Goal: Task Accomplishment & Management: Use online tool/utility

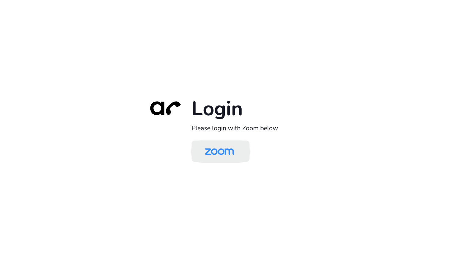
click at [217, 155] on img at bounding box center [219, 152] width 42 height 20
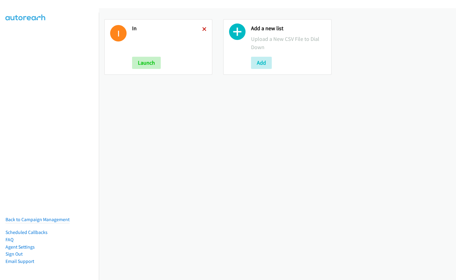
click at [203, 27] on icon at bounding box center [204, 29] width 4 height 4
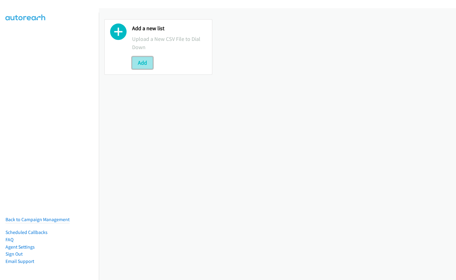
click at [144, 57] on button "Add" at bounding box center [142, 63] width 21 height 12
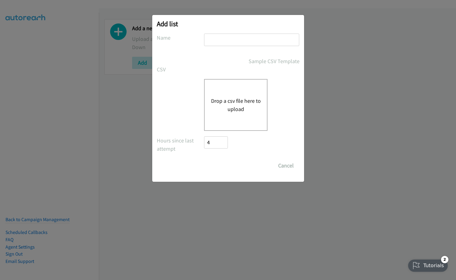
click at [228, 34] on input "text" at bounding box center [251, 40] width 95 height 12
type input "Nice IN"
click at [242, 100] on button "Drop a csv file here to upload" at bounding box center [236, 105] width 50 height 16
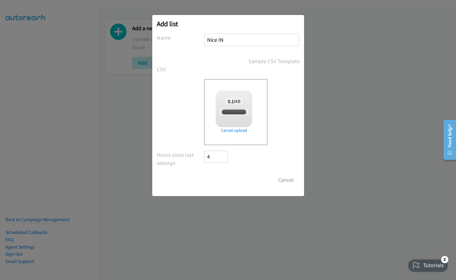
checkbox input "true"
click at [219, 180] on input "Save List" at bounding box center [220, 180] width 32 height 12
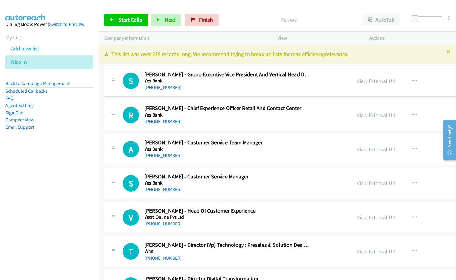
click at [72, 183] on nav "Dialing Mode: Power | Switch to Preview My Lists Add new list Nice In Back to C…" at bounding box center [49, 152] width 99 height 280
drag, startPoint x: 237, startPoint y: 26, endPoint x: 244, endPoint y: 35, distance: 11.5
click at [237, 26] on div "Paused" at bounding box center [289, 20] width 136 height 12
click at [357, 80] on link "View External Url" at bounding box center [376, 80] width 39 height 7
drag, startPoint x: 33, startPoint y: 175, endPoint x: 215, endPoint y: 45, distance: 223.6
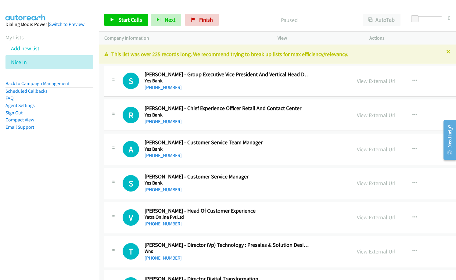
click at [34, 174] on nav "Dialing Mode: Power | Switch to Preview My Lists Add new list Nice In Back to C…" at bounding box center [49, 152] width 99 height 280
click at [129, 21] on span "Start Calls" at bounding box center [130, 19] width 24 height 7
click at [224, 160] on div "A Callback Scheduled Anirudh Kumar - Customer Service Team Manager Yes Bank Asi…" at bounding box center [340, 149] width 472 height 31
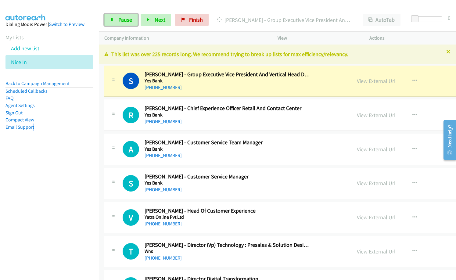
drag, startPoint x: 123, startPoint y: 18, endPoint x: 261, endPoint y: 69, distance: 147.2
click at [123, 18] on span "Pause" at bounding box center [125, 19] width 14 height 7
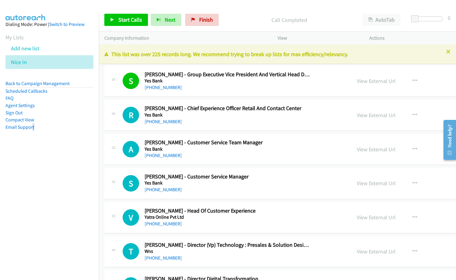
click at [209, 121] on div "+91 98103 34033" at bounding box center [226, 121] width 165 height 7
click at [412, 149] on icon "button" at bounding box center [414, 149] width 5 height 5
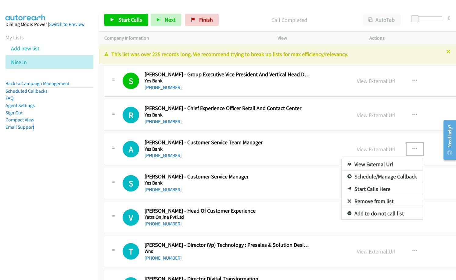
click at [341, 190] on link "Start Calls Here" at bounding box center [381, 189] width 81 height 12
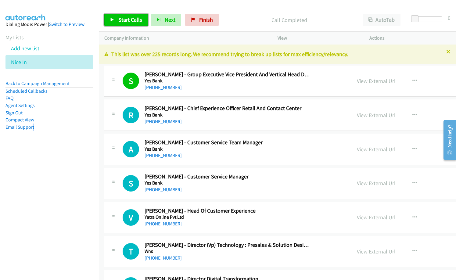
click at [130, 24] on link "Start Calls" at bounding box center [126, 20] width 44 height 12
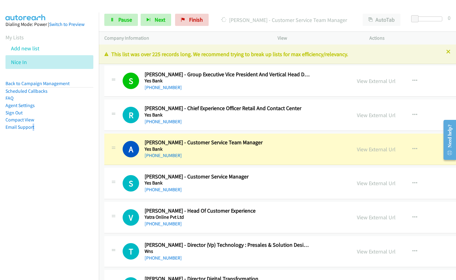
drag, startPoint x: 225, startPoint y: 133, endPoint x: 294, endPoint y: 139, distance: 68.8
click at [357, 81] on link "View External Url" at bounding box center [376, 80] width 39 height 7
click at [119, 21] on span "Pause" at bounding box center [125, 19] width 14 height 7
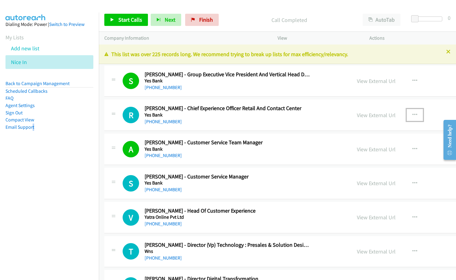
click at [412, 113] on icon "button" at bounding box center [414, 114] width 5 height 5
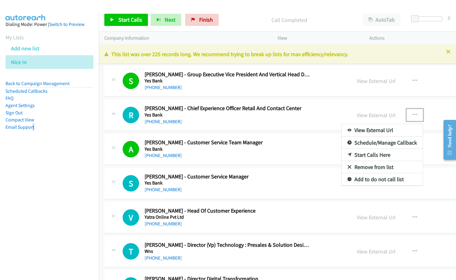
click at [341, 155] on link "Start Calls Here" at bounding box center [381, 155] width 81 height 12
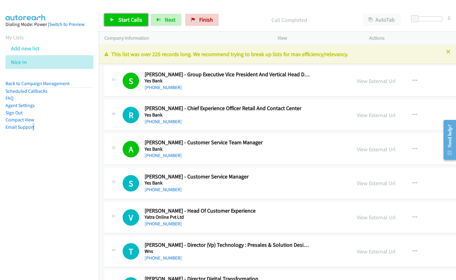
click at [129, 18] on span "Start Calls" at bounding box center [130, 19] width 24 height 7
drag, startPoint x: 239, startPoint y: 14, endPoint x: 272, endPoint y: 73, distance: 67.0
click at [239, 14] on div "Started" at bounding box center [284, 20] width 146 height 12
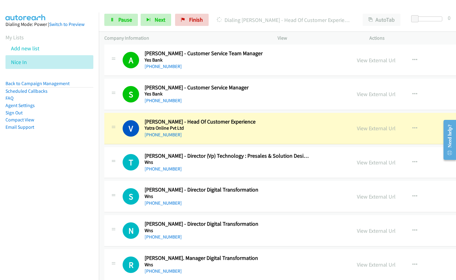
scroll to position [91, 0]
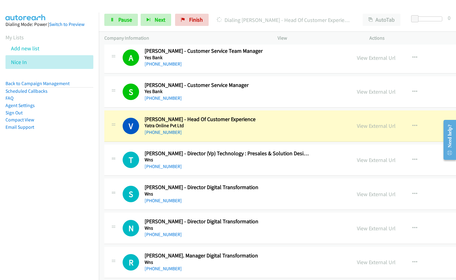
drag, startPoint x: 62, startPoint y: 203, endPoint x: 75, endPoint y: 203, distance: 12.8
click at [62, 203] on nav "Dialing Mode: Power | Switch to Preview My Lists Add new list Nice In Back to C…" at bounding box center [49, 152] width 99 height 280
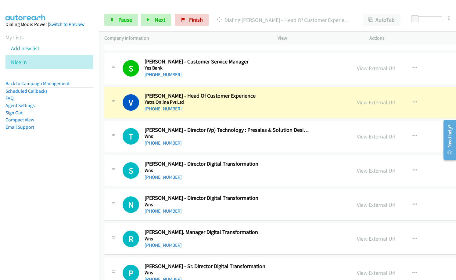
scroll to position [122, 0]
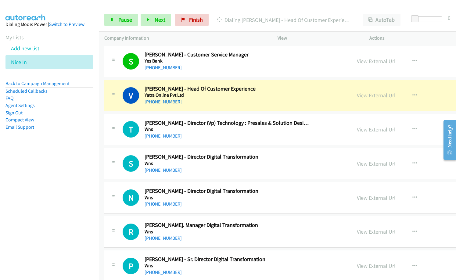
click at [69, 244] on nav "Dialing Mode: Power | Switch to Preview My Lists Add new list Nice In Back to C…" at bounding box center [49, 152] width 99 height 280
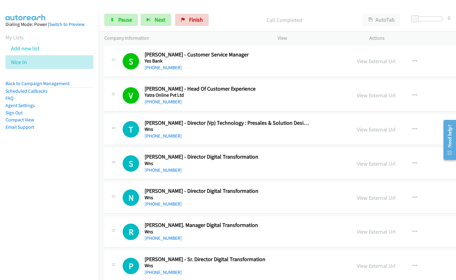
click at [201, 106] on div "V Callback Scheduled Vinita Ray - Head Of Customer Experience Yatra Online Pvt …" at bounding box center [340, 95] width 472 height 31
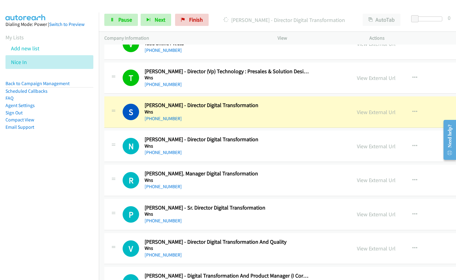
scroll to position [152, 0]
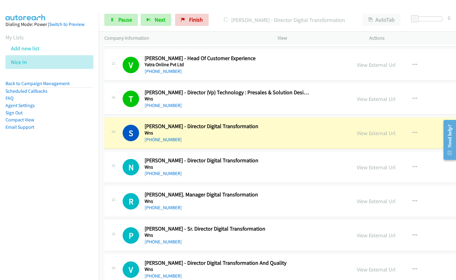
click at [37, 214] on nav "Dialing Mode: Power | Switch to Preview My Lists Add new list Nice In Back to C…" at bounding box center [49, 152] width 99 height 280
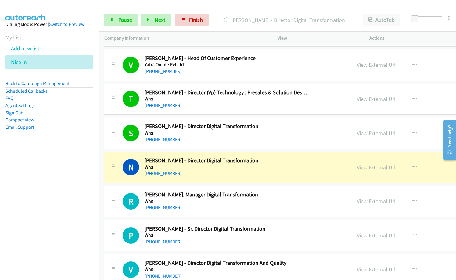
click at [20, 199] on nav "Dialing Mode: Power | Switch to Preview My Lists Add new list Nice In Back to C…" at bounding box center [49, 152] width 99 height 280
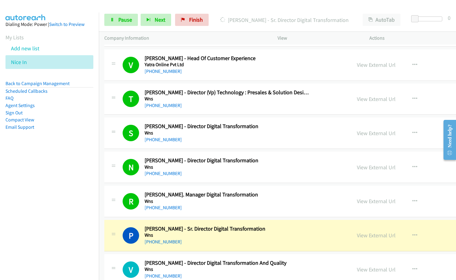
click at [41, 208] on nav "Dialing Mode: Power | Switch to Preview My Lists Add new list Nice In Back to C…" at bounding box center [49, 152] width 99 height 280
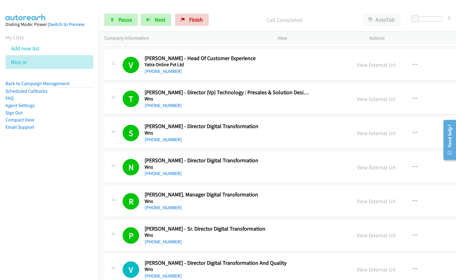
scroll to position [244, 0]
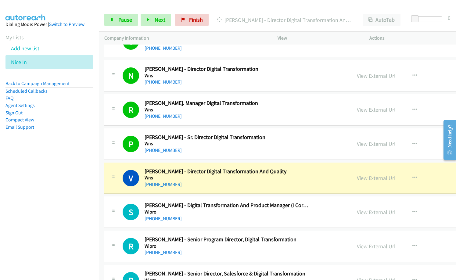
click at [194, 150] on div "+91 98200 76580" at bounding box center [226, 150] width 165 height 7
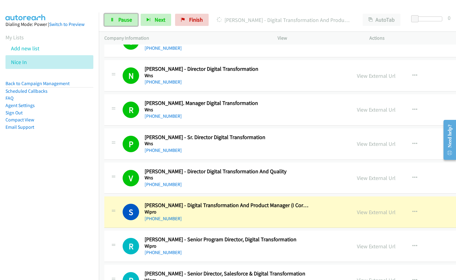
drag, startPoint x: 123, startPoint y: 18, endPoint x: 363, endPoint y: 107, distance: 255.2
click at [124, 18] on span "Pause" at bounding box center [125, 19] width 14 height 7
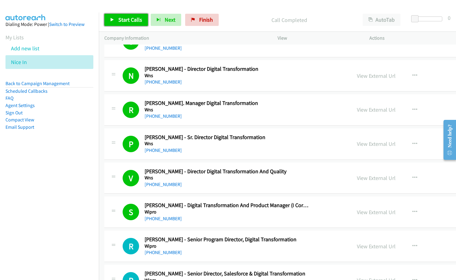
drag, startPoint x: 130, startPoint y: 17, endPoint x: 133, endPoint y: 20, distance: 3.5
click at [130, 17] on span "Start Calls" at bounding box center [130, 19] width 24 height 7
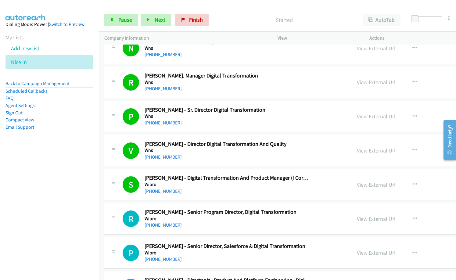
scroll to position [274, 0]
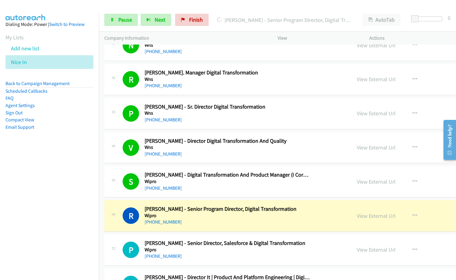
click at [74, 204] on nav "Dialing Mode: Power | Switch to Preview My Lists Add new list Nice In Back to C…" at bounding box center [49, 152] width 99 height 280
click at [357, 216] on link "View External Url" at bounding box center [376, 215] width 39 height 7
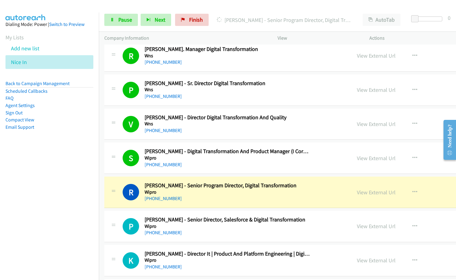
scroll to position [305, 0]
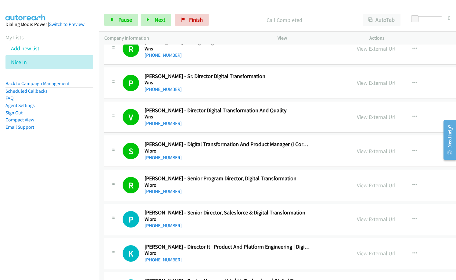
click at [230, 42] on div "Company Information" at bounding box center [185, 38] width 173 height 13
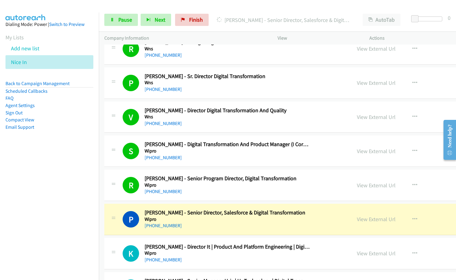
scroll to position [366, 0]
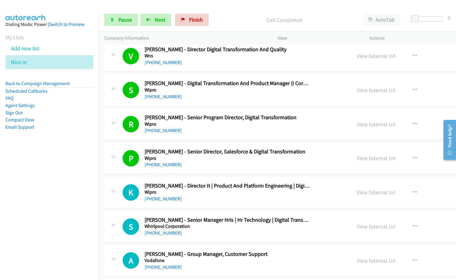
click at [216, 194] on h5 "Wipro" at bounding box center [226, 192] width 165 height 6
click at [351, 186] on div "View External Url View External Url Schedule/Manage Callback Start Calls Here R…" at bounding box center [415, 192] width 129 height 20
click at [357, 193] on link "View External Url" at bounding box center [376, 192] width 39 height 7
click at [237, 16] on p "Call Completed" at bounding box center [284, 20] width 135 height 8
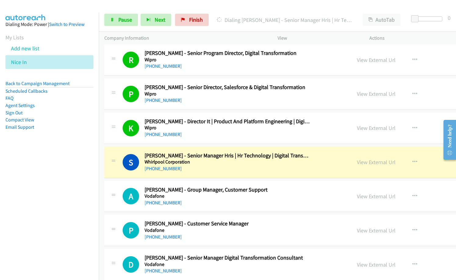
scroll to position [457, 0]
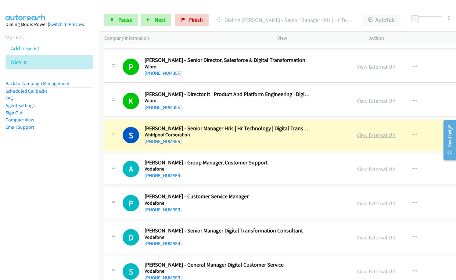
click at [357, 135] on link "View External Url" at bounding box center [376, 134] width 39 height 7
click at [357, 169] on link "View External Url" at bounding box center [376, 169] width 39 height 7
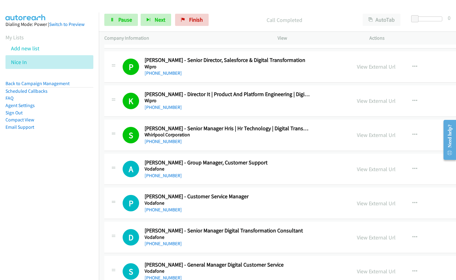
drag, startPoint x: 235, startPoint y: 73, endPoint x: 362, endPoint y: 0, distance: 146.3
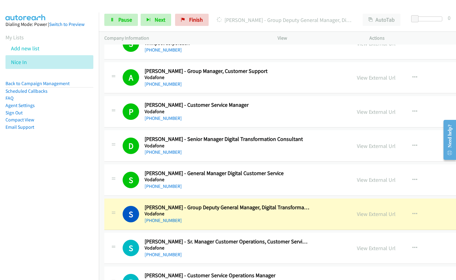
scroll to position [610, 0]
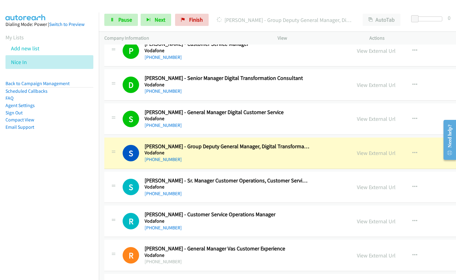
drag, startPoint x: 198, startPoint y: 163, endPoint x: 454, endPoint y: 43, distance: 282.9
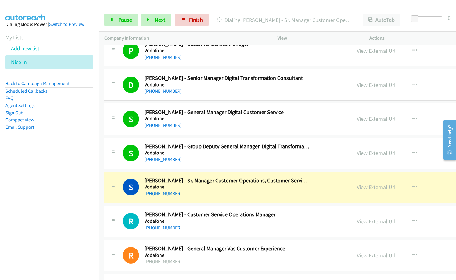
click at [62, 217] on nav "Dialing Mode: Power | Switch to Preview My Lists Add new list Nice In Back to C…" at bounding box center [49, 152] width 99 height 280
click at [248, 199] on div "S Callback Scheduled Saurabh Garg - Sr. Manager Customer Operations, Customer S…" at bounding box center [340, 187] width 472 height 31
click at [287, 218] on h5 "Vodafone" at bounding box center [226, 221] width 165 height 6
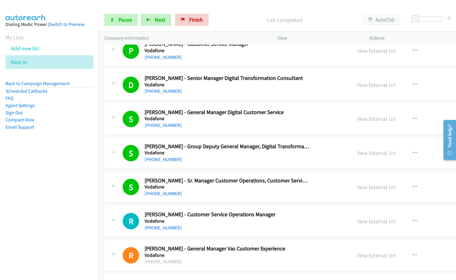
scroll to position [671, 0]
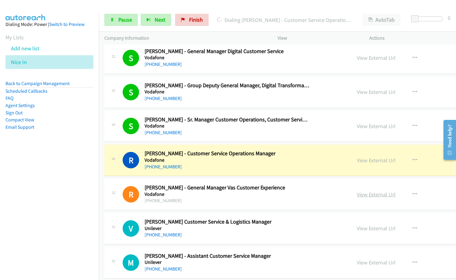
click at [357, 194] on link "View External Url" at bounding box center [376, 194] width 39 height 7
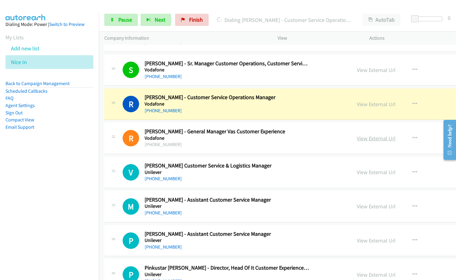
scroll to position [732, 0]
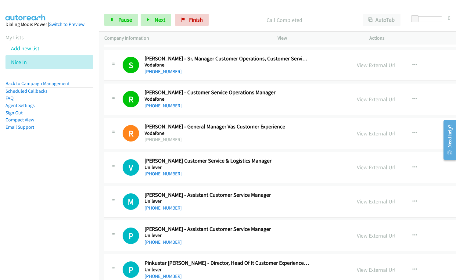
click at [230, 173] on div "+91 98330 97637" at bounding box center [226, 173] width 165 height 7
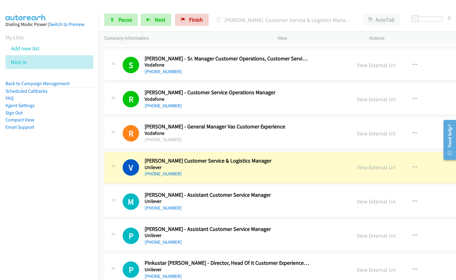
click at [233, 23] on p "Dialing Vijaykumar Patil - Sr. Customer Service & Logistics Manager" at bounding box center [284, 20] width 135 height 8
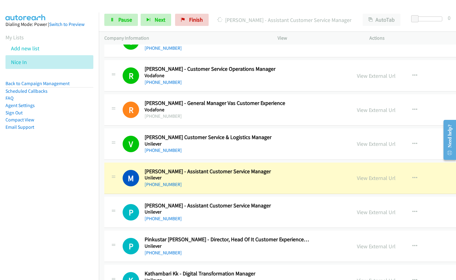
scroll to position [762, 0]
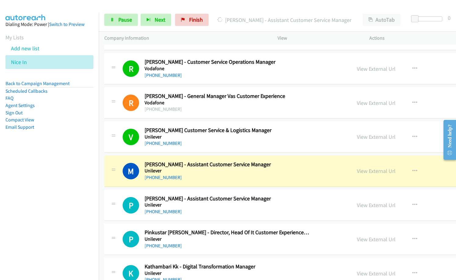
click at [202, 196] on h2 "Prathamesh Trimbakkar - Assistant Customer Service Manager" at bounding box center [226, 198] width 165 height 7
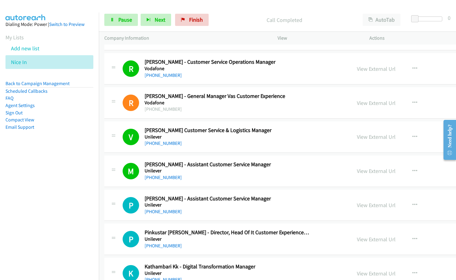
click at [206, 213] on div "+91 99307 89396" at bounding box center [226, 211] width 165 height 7
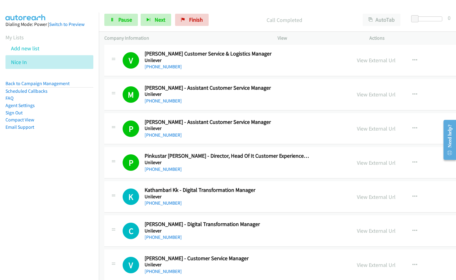
scroll to position [853, 0]
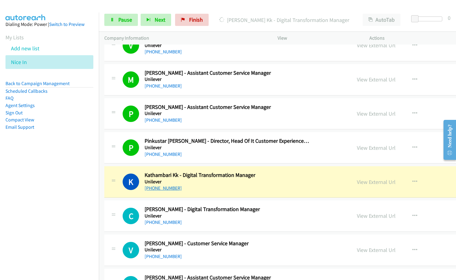
drag, startPoint x: 69, startPoint y: 194, endPoint x: 157, endPoint y: 187, distance: 88.7
click at [69, 194] on nav "Dialing Mode: Power | Switch to Preview My Lists Add new list Nice In Back to C…" at bounding box center [49, 152] width 99 height 280
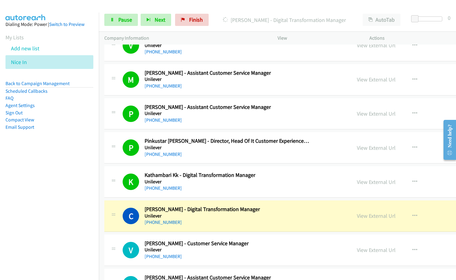
drag, startPoint x: 218, startPoint y: 34, endPoint x: 273, endPoint y: 41, distance: 55.6
click at [218, 34] on p "Company Information" at bounding box center [185, 37] width 162 height 7
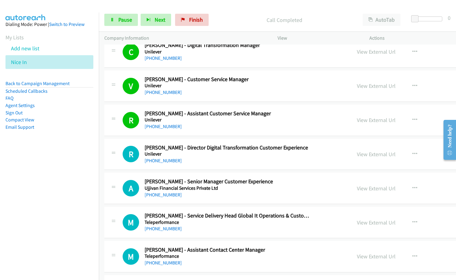
scroll to position [1036, 0]
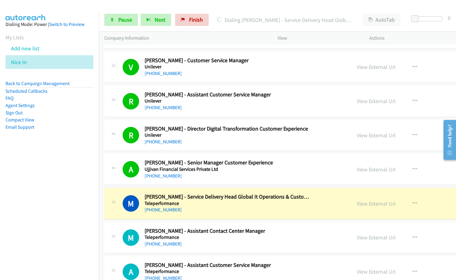
click at [217, 206] on div "+91 98283 05778" at bounding box center [226, 209] width 165 height 7
click at [357, 202] on link "View External Url" at bounding box center [376, 203] width 39 height 7
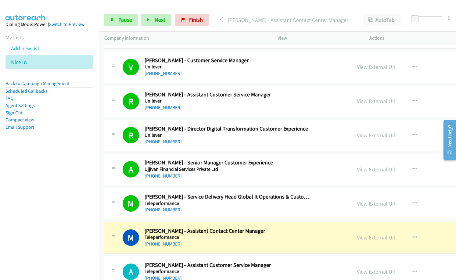
click at [357, 238] on link "View External Url" at bounding box center [376, 237] width 39 height 7
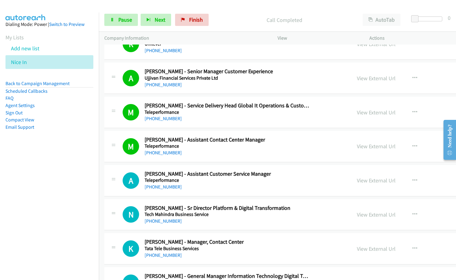
scroll to position [1128, 0]
drag, startPoint x: 231, startPoint y: 32, endPoint x: 319, endPoint y: 0, distance: 93.1
click at [234, 31] on div "Start Calls Pause Next Finish Call Completed AutoTab AutoTab 0 Company Informat…" at bounding box center [277, 26] width 357 height 37
click at [210, 199] on div "N Callback Scheduled Nitin A. Harne - Sr Director Platform & Digital Transforma…" at bounding box center [340, 214] width 472 height 31
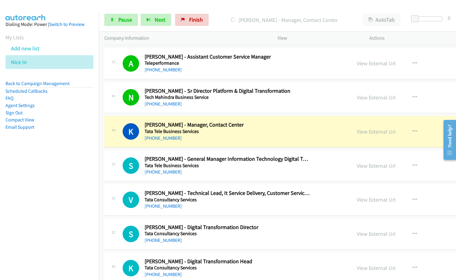
scroll to position [1250, 0]
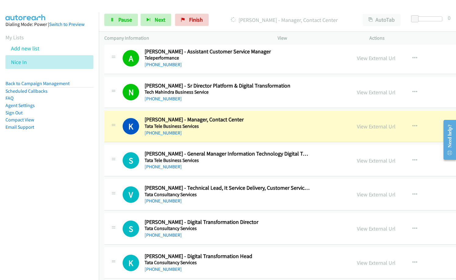
click at [58, 186] on nav "Dialing Mode: Power | Switch to Preview My Lists Add new list Nice In Back to C…" at bounding box center [49, 152] width 99 height 280
click at [218, 131] on div "+91 92300 50234" at bounding box center [226, 132] width 165 height 7
click at [204, 135] on div "+91 92300 50234" at bounding box center [226, 132] width 165 height 7
click at [206, 135] on div "+91 92300 50234" at bounding box center [226, 132] width 165 height 7
click at [357, 127] on link "View External Url" at bounding box center [376, 126] width 39 height 7
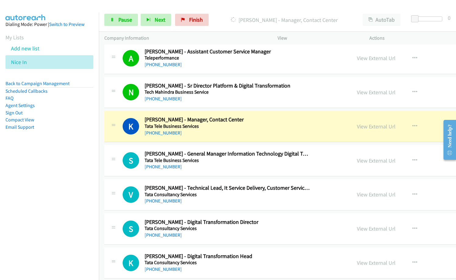
click at [226, 134] on div "+91 92300 50234" at bounding box center [226, 132] width 165 height 7
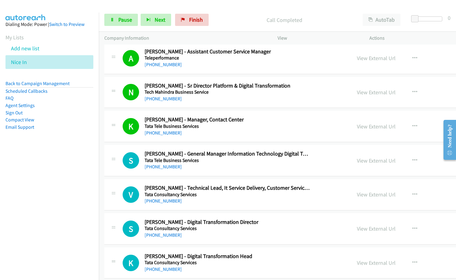
drag, startPoint x: 221, startPoint y: 171, endPoint x: 318, endPoint y: 111, distance: 114.4
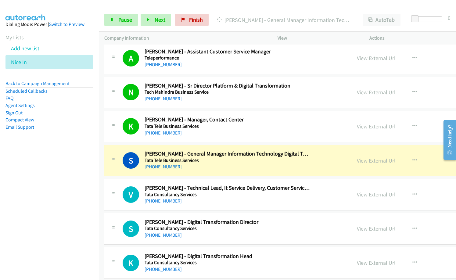
click at [357, 160] on link "View External Url" at bounding box center [376, 160] width 39 height 7
click at [119, 20] on span "Pause" at bounding box center [125, 19] width 14 height 7
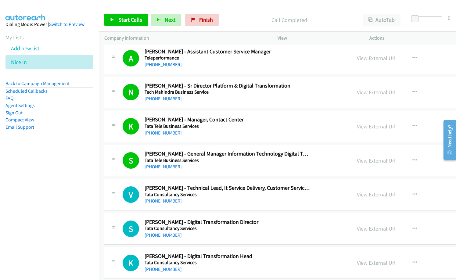
scroll to position [1311, 0]
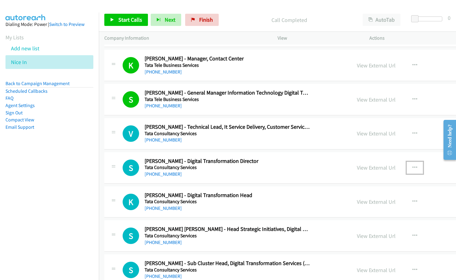
click at [406, 166] on button "button" at bounding box center [414, 168] width 16 height 12
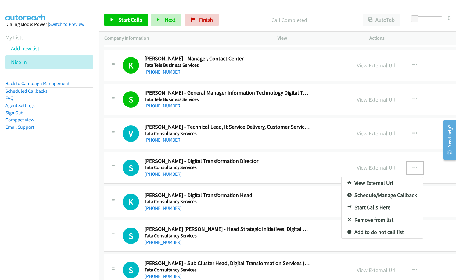
click at [341, 206] on link "Start Calls Here" at bounding box center [381, 207] width 81 height 12
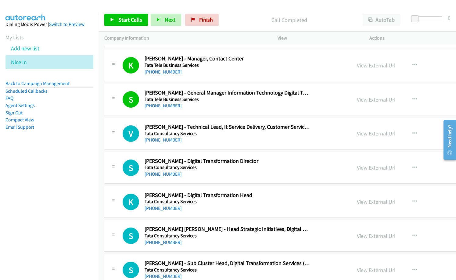
click at [124, 27] on div "Start Calls Pause Next Finish Call Completed AutoTab AutoTab 0" at bounding box center [277, 19] width 357 height 23
click at [125, 18] on span "Start Calls" at bounding box center [130, 19] width 24 height 7
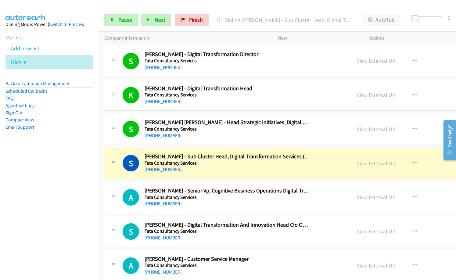
scroll to position [1433, 0]
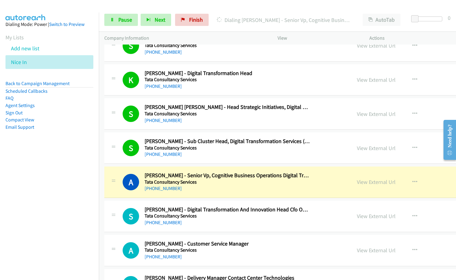
click at [69, 175] on nav "Dialing Mode: Power | Switch to Preview My Lists Add new list Nice In Back to C…" at bounding box center [49, 152] width 99 height 280
click at [357, 182] on link "View External Url" at bounding box center [376, 181] width 39 height 7
click at [214, 153] on div "+91 98314 13019" at bounding box center [226, 154] width 165 height 7
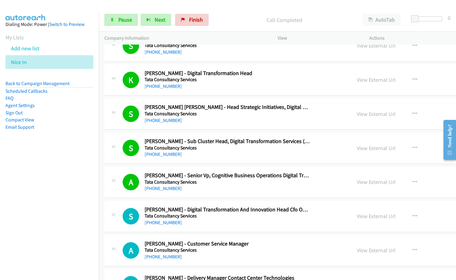
scroll to position [1463, 0]
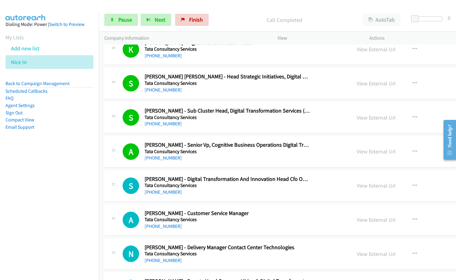
click at [231, 194] on div "+91 98840 27301" at bounding box center [226, 191] width 165 height 7
click at [357, 186] on link "View External Url" at bounding box center [376, 185] width 39 height 7
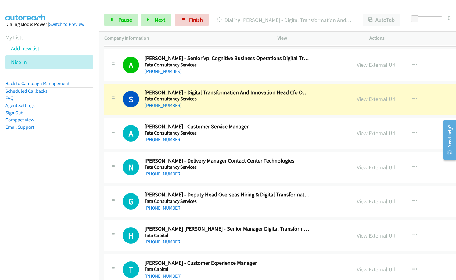
scroll to position [1554, 0]
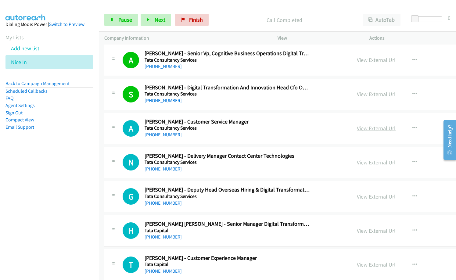
click at [357, 129] on link "View External Url" at bounding box center [376, 128] width 39 height 7
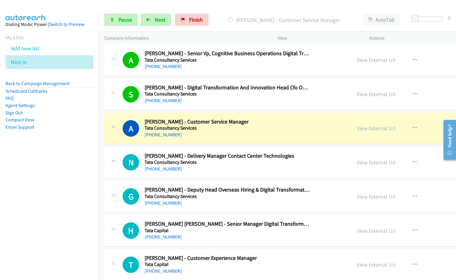
drag, startPoint x: 225, startPoint y: 137, endPoint x: 240, endPoint y: 126, distance: 18.7
click at [225, 137] on div "+91 79727 59831" at bounding box center [226, 134] width 165 height 7
drag, startPoint x: 212, startPoint y: 136, endPoint x: 223, endPoint y: 137, distance: 10.7
click at [212, 136] on div "+91 79727 59831" at bounding box center [226, 134] width 165 height 7
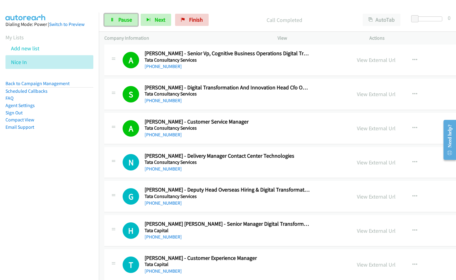
click at [125, 22] on span "Pause" at bounding box center [125, 19] width 14 height 7
drag, startPoint x: 235, startPoint y: 18, endPoint x: 238, endPoint y: 18, distance: 3.7
click at [235, 18] on p "Paused" at bounding box center [289, 20] width 125 height 8
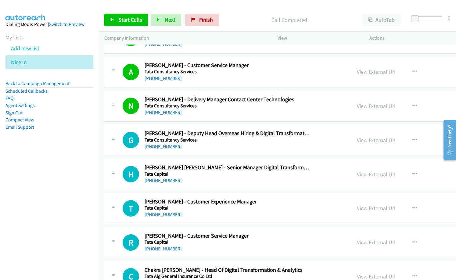
scroll to position [1615, 0]
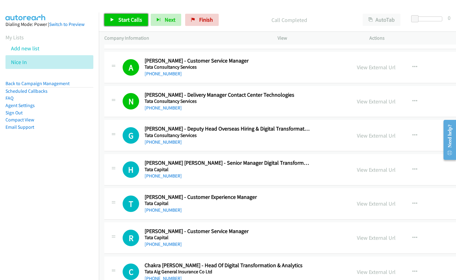
click at [130, 23] on span "Start Calls" at bounding box center [130, 19] width 24 height 7
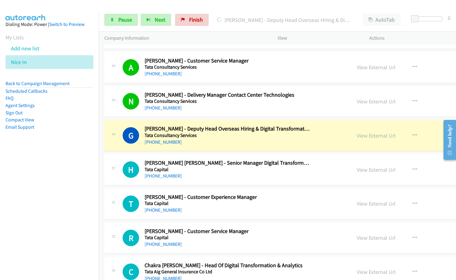
click at [53, 209] on nav "Dialing Mode: Power | Switch to Preview My Lists Add new list Nice In Back to C…" at bounding box center [49, 152] width 99 height 280
drag, startPoint x: 220, startPoint y: 178, endPoint x: 293, endPoint y: 107, distance: 102.0
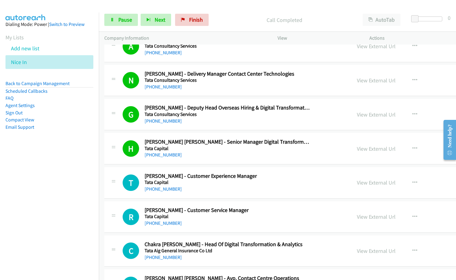
scroll to position [1646, 0]
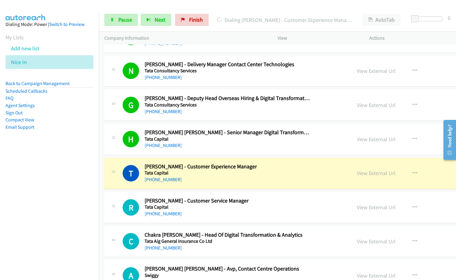
click at [219, 17] on icon at bounding box center [219, 20] width 6 height 6
drag, startPoint x: 231, startPoint y: 8, endPoint x: 237, endPoint y: 9, distance: 5.6
click at [231, 8] on div "Start Calls Pause Next Finish Dialing Tanishka Dalvi - Customer Experience Mana…" at bounding box center [277, 19] width 357 height 23
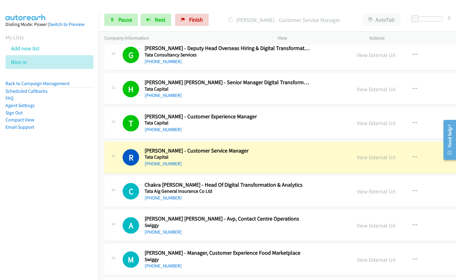
scroll to position [1707, 0]
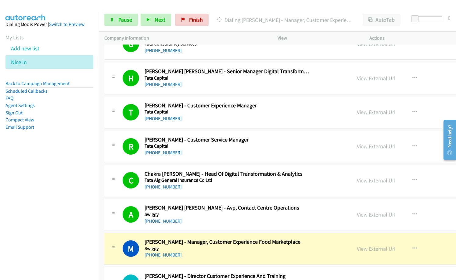
click at [41, 192] on nav "Dialing Mode: Power | Switch to Preview My Lists Add new list Nice In Back to C…" at bounding box center [49, 152] width 99 height 280
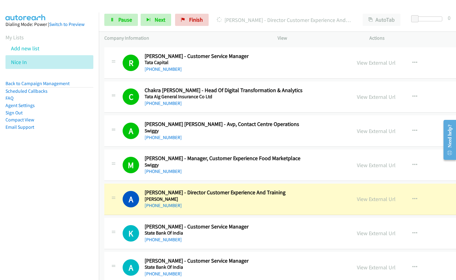
scroll to position [1829, 0]
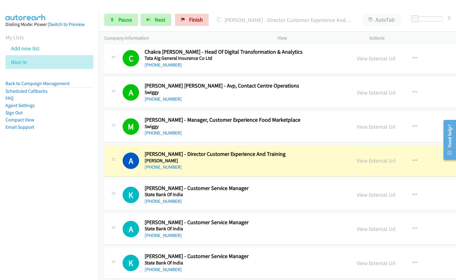
click at [42, 204] on nav "Dialing Mode: Power | Switch to Preview My Lists Add new list Nice In Back to C…" at bounding box center [49, 152] width 99 height 280
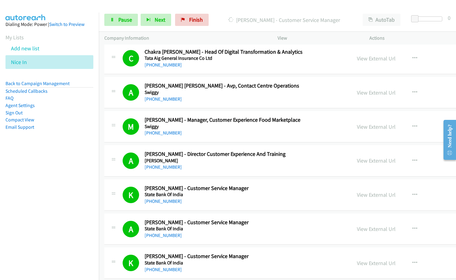
click at [212, 38] on p "Company Information" at bounding box center [185, 37] width 162 height 7
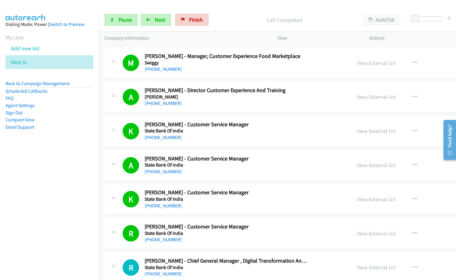
scroll to position [2042, 0]
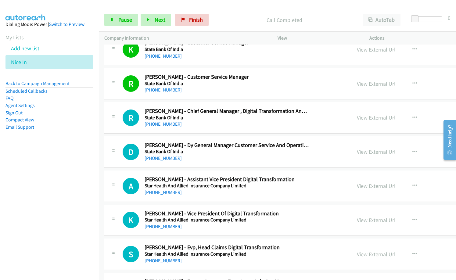
drag, startPoint x: 192, startPoint y: 100, endPoint x: 199, endPoint y: 101, distance: 7.4
click at [192, 100] on td "R Callback Scheduled Rabindra Singh - Customer Service Manager State Bank Of In…" at bounding box center [340, 84] width 483 height 34
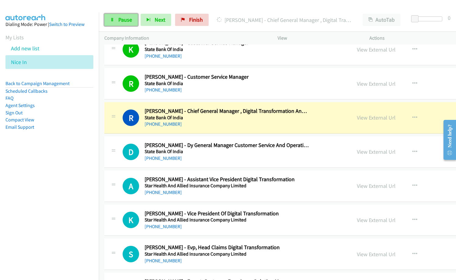
click at [133, 20] on link "Pause" at bounding box center [121, 20] width 34 height 12
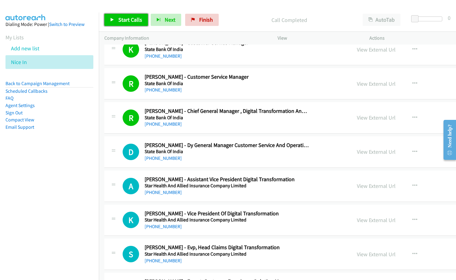
click at [114, 19] on icon at bounding box center [112, 20] width 4 height 4
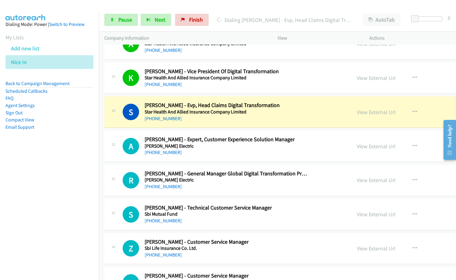
scroll to position [2195, 0]
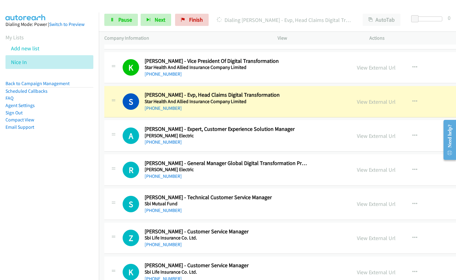
click at [206, 143] on div "+91 95824 10206" at bounding box center [226, 141] width 165 height 7
click at [219, 144] on div "+91 95824 10206" at bounding box center [226, 141] width 165 height 7
click at [357, 102] on link "View External Url" at bounding box center [376, 101] width 39 height 7
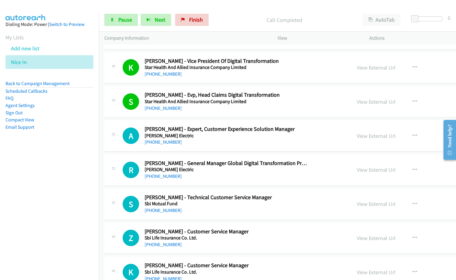
drag, startPoint x: 254, startPoint y: 18, endPoint x: 282, endPoint y: 11, distance: 28.9
click at [254, 18] on p "Call Completed" at bounding box center [284, 20] width 135 height 8
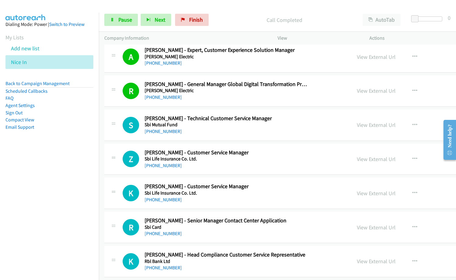
scroll to position [2286, 0]
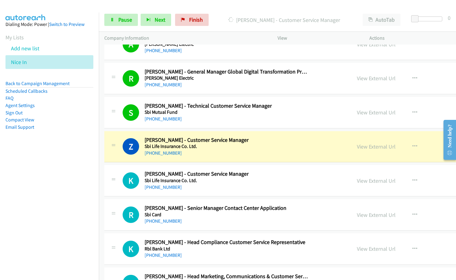
click at [221, 156] on div "+91 99709 33477" at bounding box center [226, 152] width 165 height 7
click at [357, 147] on link "View External Url" at bounding box center [376, 146] width 39 height 7
click at [217, 157] on div "Z Callback Scheduled Zaheer Khan - Customer Service Manager Sbi Life Insurance …" at bounding box center [340, 146] width 472 height 31
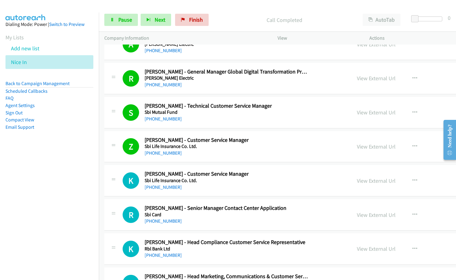
scroll to position [2347, 0]
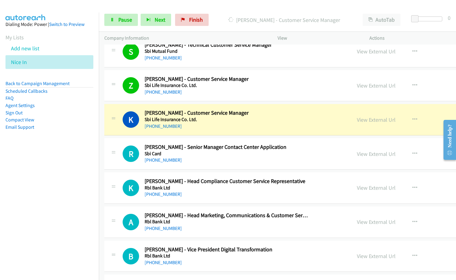
click at [202, 130] on div "+91 98206 31609" at bounding box center [226, 126] width 165 height 7
click at [212, 163] on div "+91 99078 50922" at bounding box center [226, 159] width 165 height 7
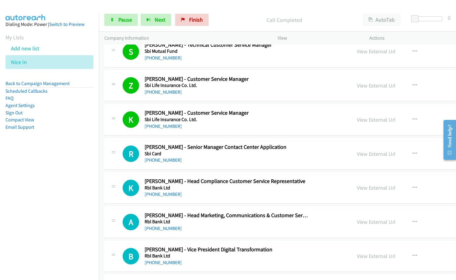
scroll to position [2377, 0]
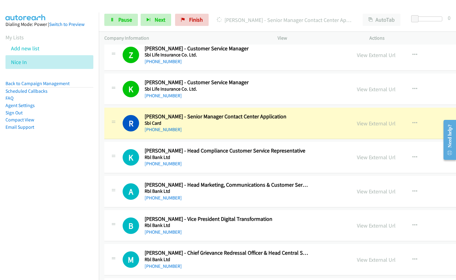
click at [46, 184] on nav "Dialing Mode: Power | Switch to Preview My Lists Add new list Nice In Back to C…" at bounding box center [49, 152] width 99 height 280
click at [357, 123] on link "View External Url" at bounding box center [376, 123] width 39 height 7
click at [55, 184] on nav "Dialing Mode: Power | Switch to Preview My Lists Add new list Nice In Back to C…" at bounding box center [49, 152] width 99 height 280
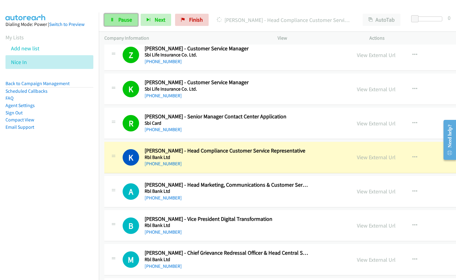
click at [122, 20] on span "Pause" at bounding box center [125, 19] width 14 height 7
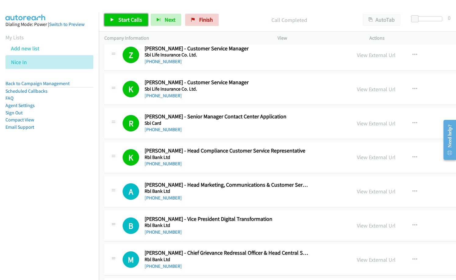
click at [131, 20] on span "Start Calls" at bounding box center [130, 19] width 24 height 7
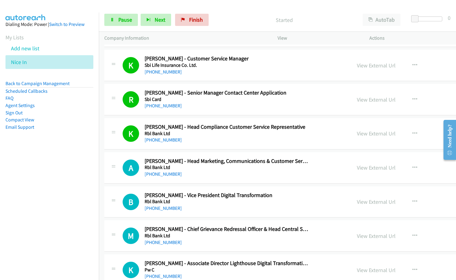
scroll to position [2408, 0]
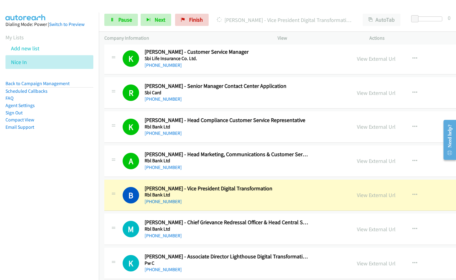
click at [351, 190] on div "View External Url View External Url Schedule/Manage Callback Start Calls Here R…" at bounding box center [415, 195] width 129 height 20
click at [357, 198] on link "View External Url" at bounding box center [376, 194] width 39 height 7
click at [49, 200] on nav "Dialing Mode: Power | Switch to Preview My Lists Add new list Nice In Back to C…" at bounding box center [49, 152] width 99 height 280
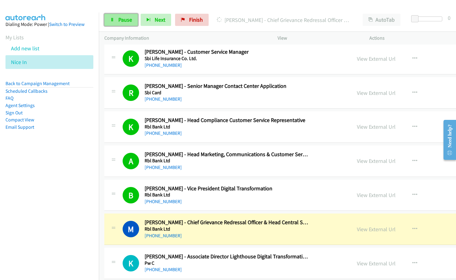
click at [120, 21] on span "Pause" at bounding box center [125, 19] width 14 height 7
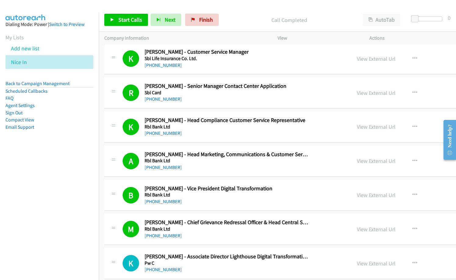
click at [215, 165] on div "+91 98204 71001" at bounding box center [226, 167] width 165 height 7
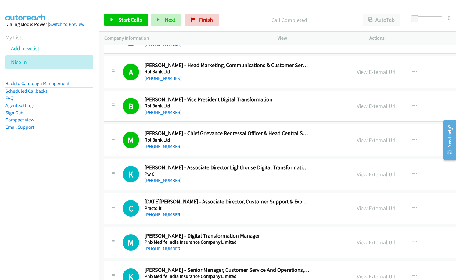
scroll to position [2499, 0]
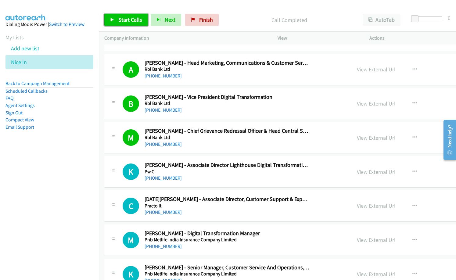
click at [128, 16] on link "Start Calls" at bounding box center [126, 20] width 44 height 12
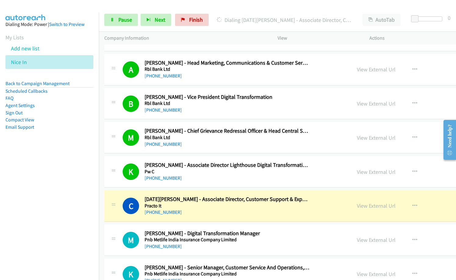
click at [201, 173] on h5 "Pw C" at bounding box center [226, 172] width 165 height 6
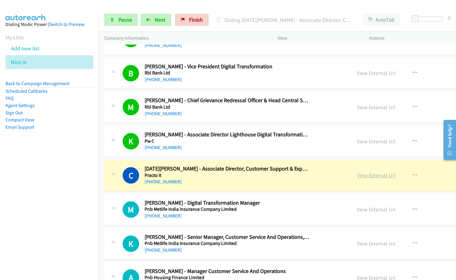
click at [357, 175] on link "View External Url" at bounding box center [376, 175] width 39 height 7
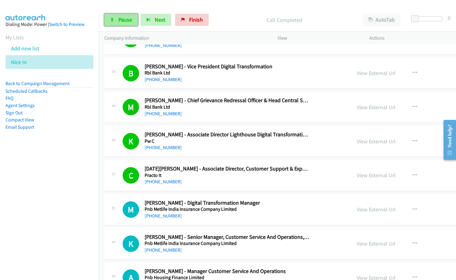
click at [127, 21] on span "Pause" at bounding box center [125, 19] width 14 height 7
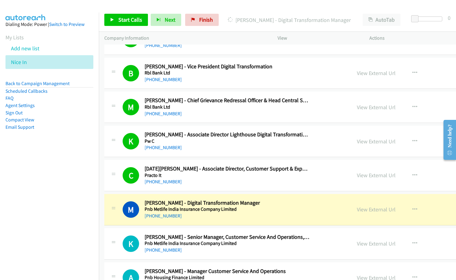
scroll to position [2560, 0]
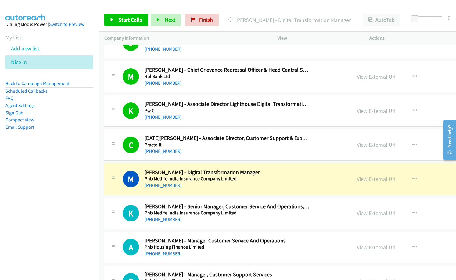
click at [203, 146] on h5 "Practo It" at bounding box center [226, 145] width 165 height 6
click at [357, 180] on link "View External Url" at bounding box center [376, 178] width 39 height 7
click at [192, 154] on div "+91 98863 26154" at bounding box center [226, 151] width 165 height 7
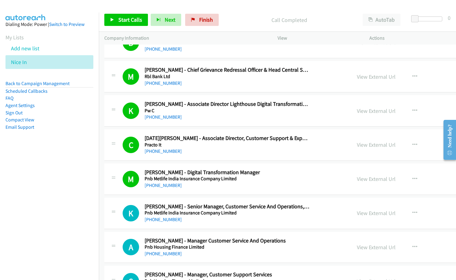
scroll to position [2621, 0]
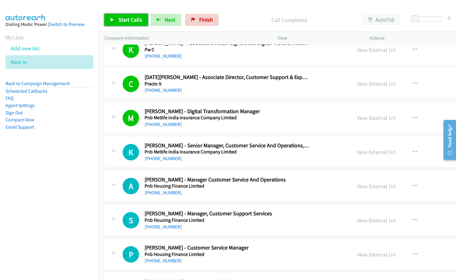
click at [125, 17] on span "Start Calls" at bounding box center [130, 19] width 24 height 7
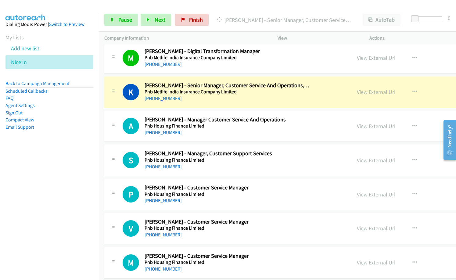
scroll to position [2682, 0]
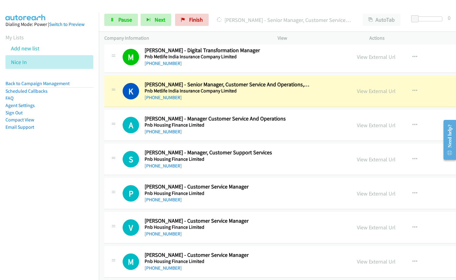
click at [233, 133] on div "+91 78376 19884" at bounding box center [226, 131] width 165 height 7
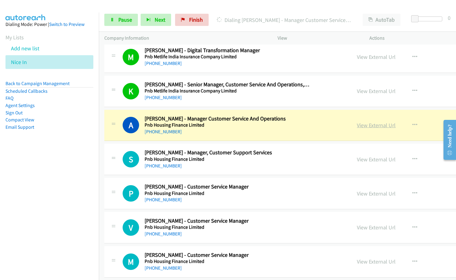
click at [357, 126] on link "View External Url" at bounding box center [376, 125] width 39 height 7
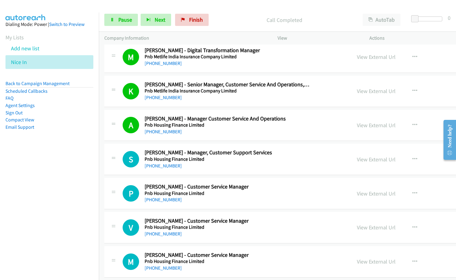
click at [235, 22] on p "Call Completed" at bounding box center [284, 20] width 135 height 8
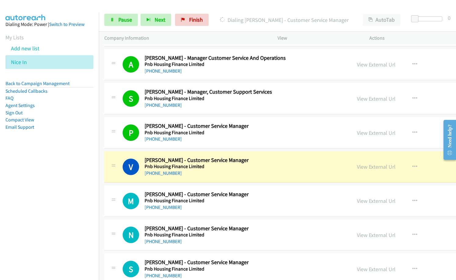
scroll to position [2743, 0]
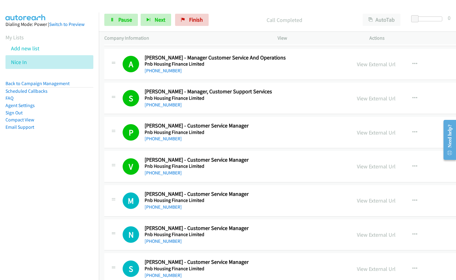
click at [219, 148] on div "P Callback Scheduled Pawan Sharma - Customer Service Manager Pnb Housing Financ…" at bounding box center [340, 132] width 472 height 31
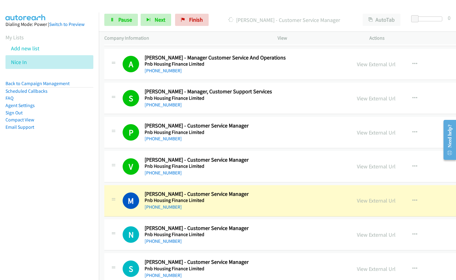
click at [230, 12] on div "Start Calls Pause Next Finish Dialing Mukesh Yadav - Customer Service Manager A…" at bounding box center [277, 19] width 357 height 23
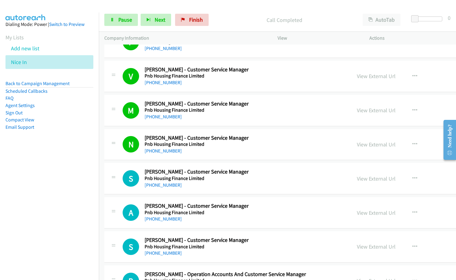
scroll to position [2835, 0]
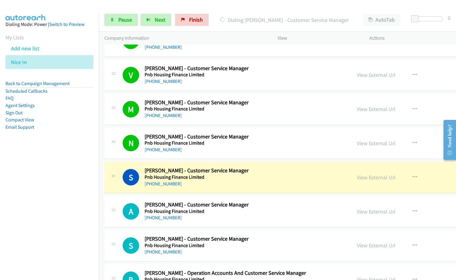
click at [230, 13] on div "Start Calls Pause Next Finish Dialing Shilpa Hingu - Customer Service Manager A…" at bounding box center [277, 19] width 357 height 23
click at [357, 179] on link "View External Url" at bounding box center [376, 177] width 39 height 7
click at [125, 19] on span "Pause" at bounding box center [125, 19] width 14 height 7
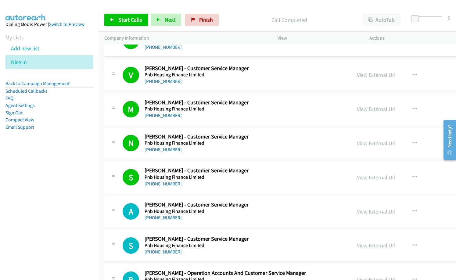
click at [10, 180] on nav "Dialing Mode: Power | Switch to Preview My Lists Add new list Nice In Back to C…" at bounding box center [49, 152] width 99 height 280
click at [135, 9] on div "Start Calls Pause Next Finish Call Completed AutoTab AutoTab 0" at bounding box center [277, 19] width 357 height 23
click at [134, 25] on link "Start Calls" at bounding box center [126, 20] width 44 height 12
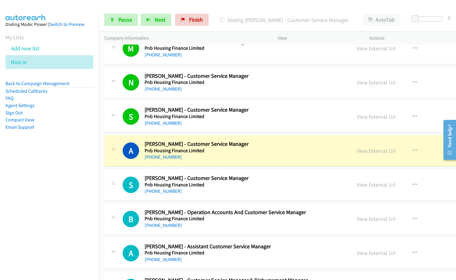
scroll to position [2896, 0]
click at [17, 186] on nav "Dialing Mode: Power | Switch to Preview My Lists Add new list Nice In Back to C…" at bounding box center [49, 152] width 99 height 280
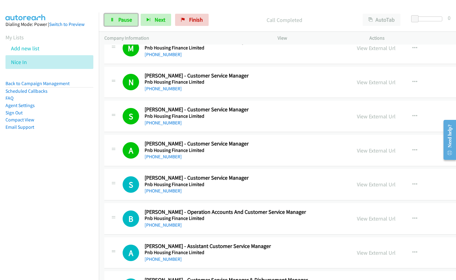
click at [119, 16] on link "Pause" at bounding box center [121, 20] width 34 height 12
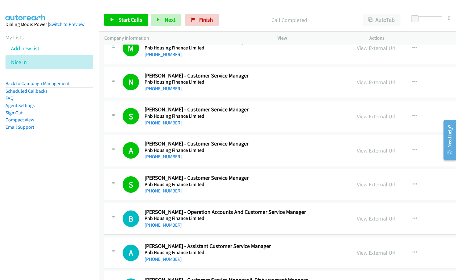
drag, startPoint x: 70, startPoint y: 225, endPoint x: 79, endPoint y: 230, distance: 10.5
click at [70, 225] on nav "Dialing Mode: Power | Switch to Preview My Lists Add new list Nice In Back to C…" at bounding box center [49, 152] width 99 height 280
click at [35, 160] on nav "Dialing Mode: Power | Switch to Preview My Lists Add new list Nice In Back to C…" at bounding box center [49, 152] width 99 height 280
click at [206, 22] on span "Finish" at bounding box center [206, 19] width 14 height 7
